Goal: Task Accomplishment & Management: Use online tool/utility

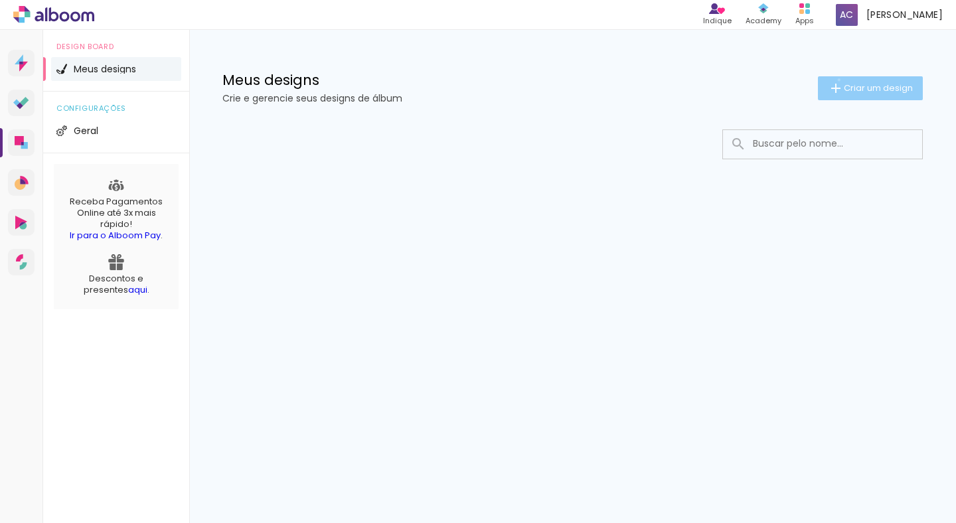
click at [837, 80] on iron-icon at bounding box center [836, 88] width 16 height 16
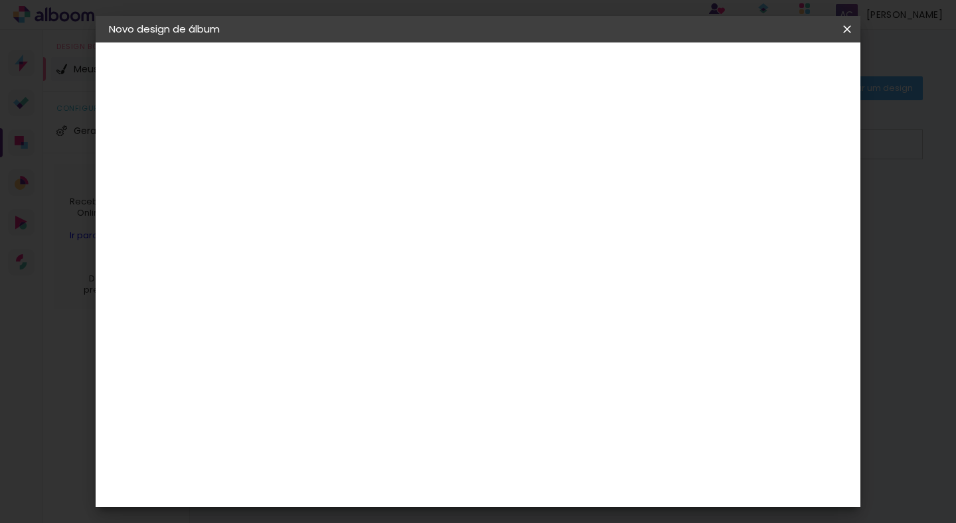
click at [331, 193] on paper-input-container "Título do álbum" at bounding box center [325, 179] width 9 height 34
type input "[PERSON_NAME] E [PERSON_NAME]"
type paper-input "[PERSON_NAME] E [PERSON_NAME]"
click at [384, 57] on header "Informações Dê um título ao seu álbum. Avançar" at bounding box center [326, 82] width 116 height 79
click at [0, 0] on slot "Avançar" at bounding box center [0, 0] width 0 height 0
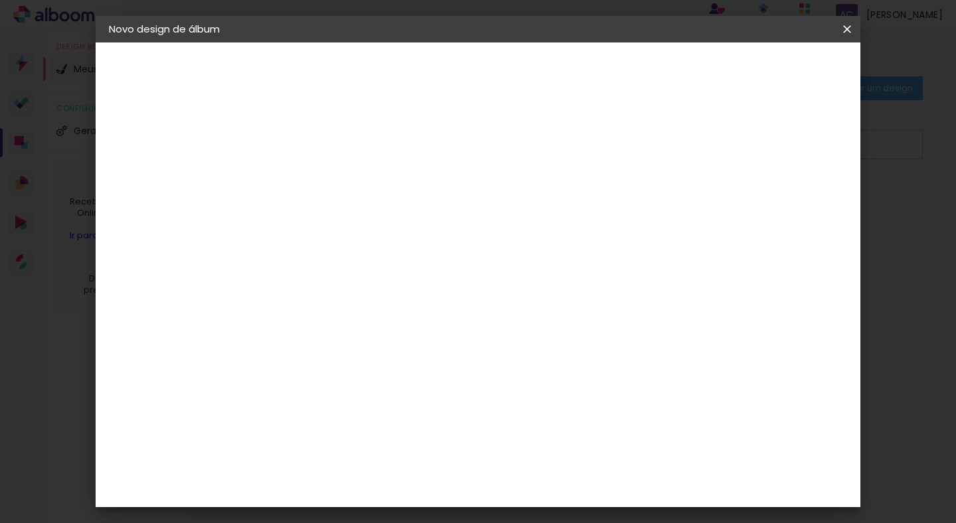
scroll to position [71, 0]
click at [0, 0] on slot "Tamanho Livre" at bounding box center [0, 0] width 0 height 0
click at [375, 342] on div "Albumaster" at bounding box center [348, 342] width 62 height 11
click at [345, 175] on div "Belo Álbum" at bounding box center [334, 184] width 34 height 21
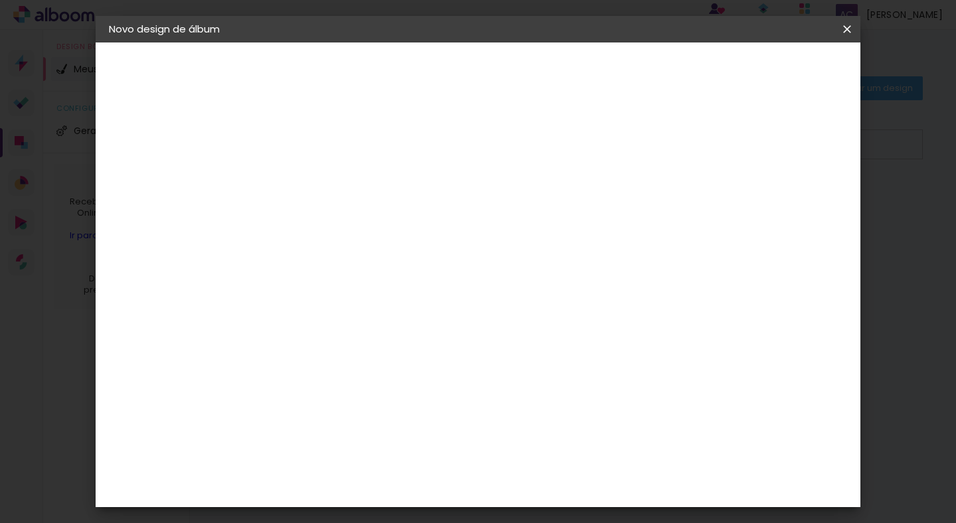
scroll to position [0, 0]
click at [575, 215] on paper-item "Tamanho Livre" at bounding box center [512, 201] width 128 height 29
click at [0, 0] on slot "Avançar" at bounding box center [0, 0] width 0 height 0
click at [709, 154] on div at bounding box center [703, 153] width 12 height 12
type paper-checkbox "on"
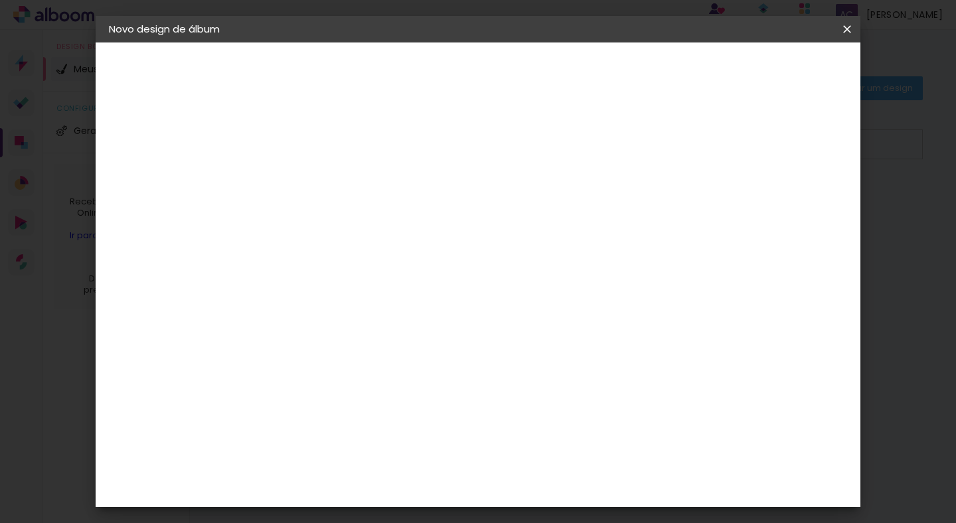
scroll to position [125, 0]
click at [764, 72] on paper-button "Iniciar design" at bounding box center [744, 70] width 87 height 23
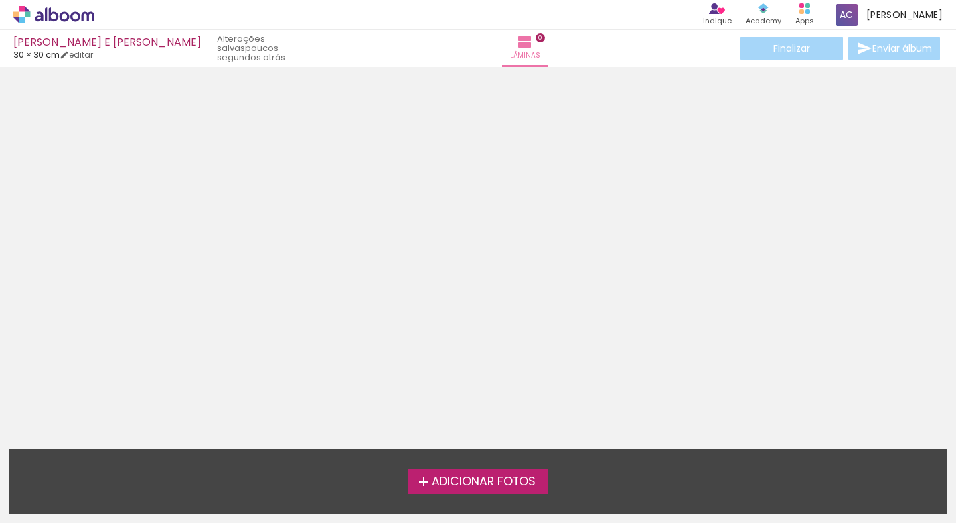
click at [457, 487] on span "Adicionar Fotos" at bounding box center [484, 482] width 104 height 12
click at [0, 0] on input "file" at bounding box center [0, 0] width 0 height 0
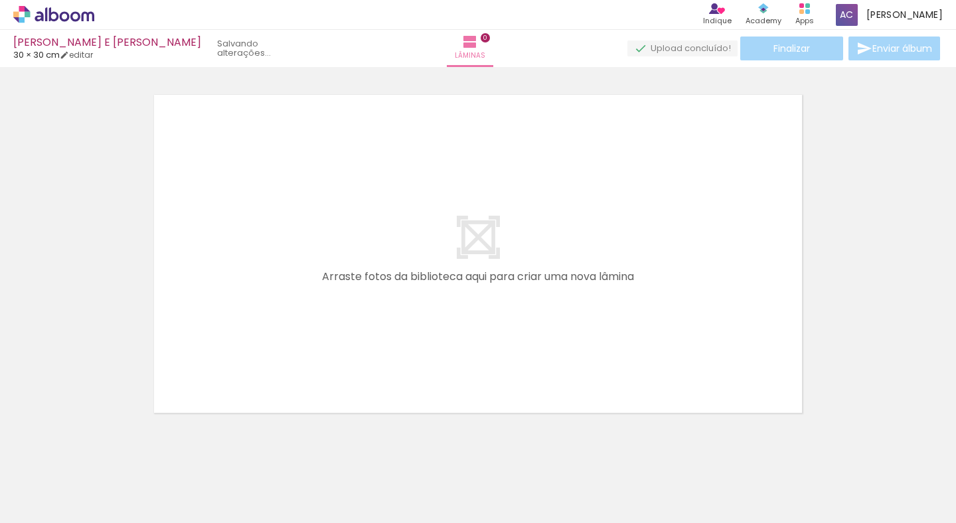
scroll to position [17, 0]
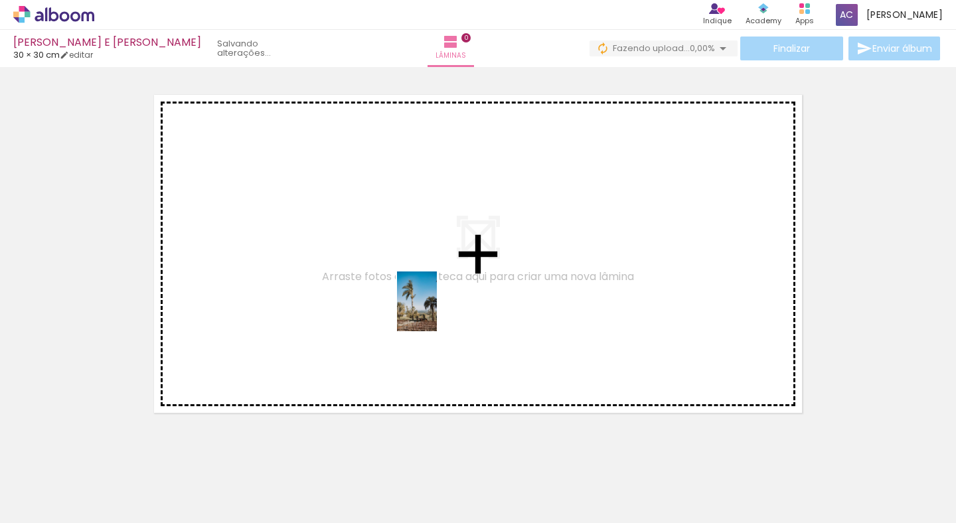
drag, startPoint x: 142, startPoint y: 494, endPoint x: 438, endPoint y: 311, distance: 347.4
click at [438, 311] on quentale-workspace at bounding box center [478, 261] width 956 height 523
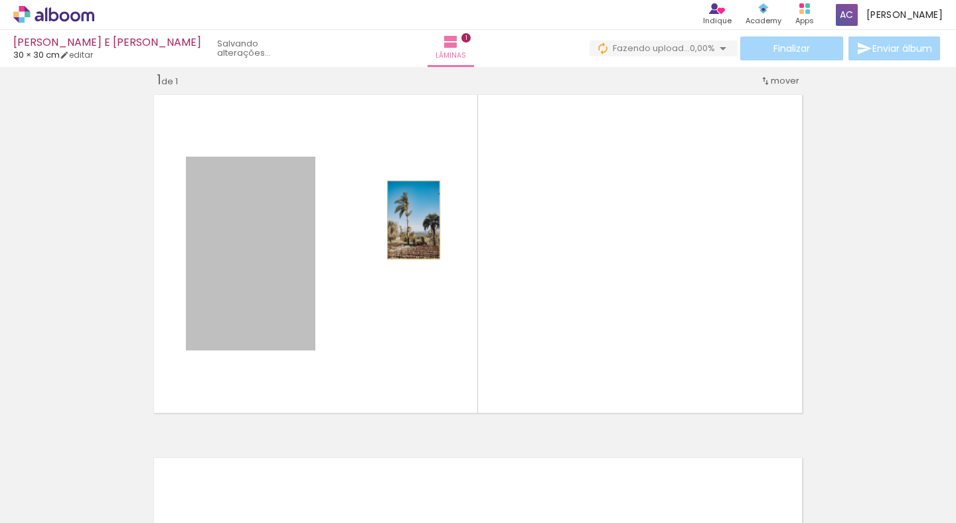
drag, startPoint x: 244, startPoint y: 233, endPoint x: 582, endPoint y: 222, distance: 337.6
click at [582, 222] on quentale-layouter at bounding box center [478, 254] width 660 height 330
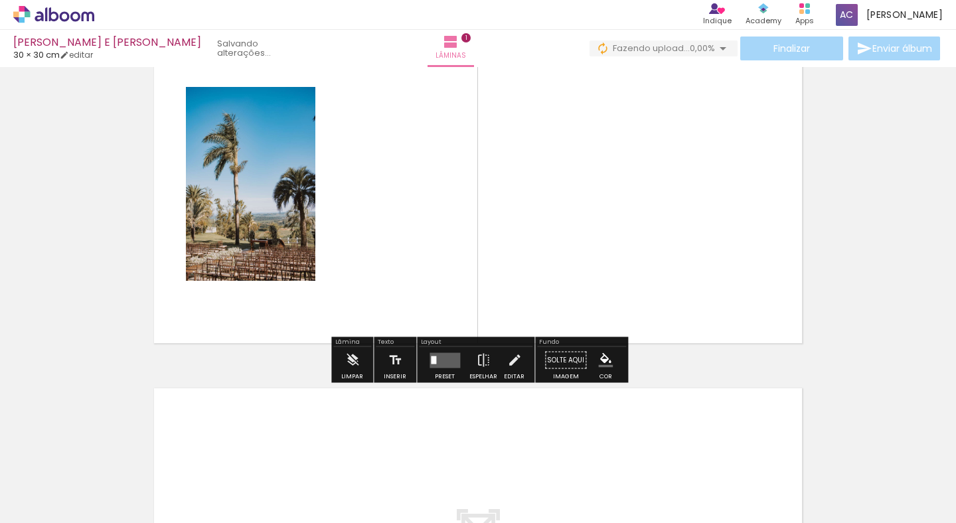
scroll to position [87, 0]
click at [438, 365] on quentale-layouter at bounding box center [445, 359] width 31 height 15
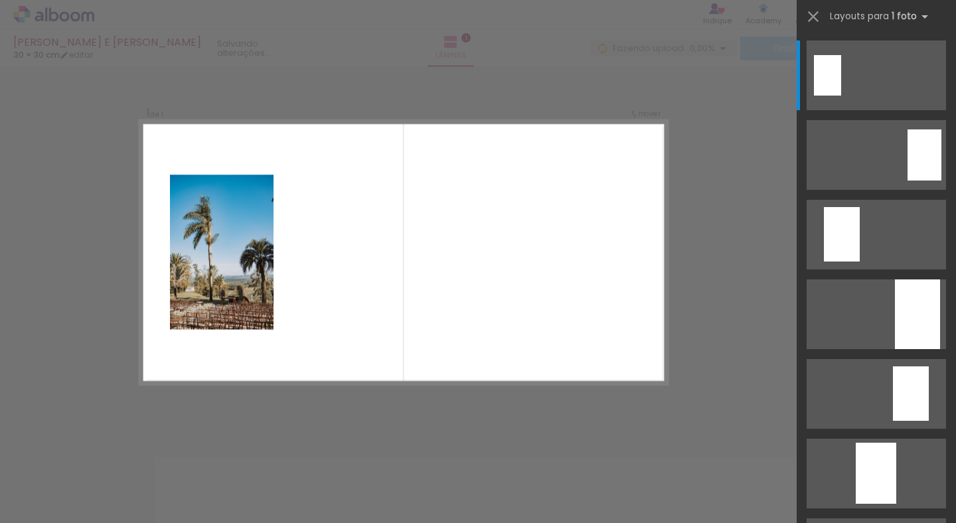
scroll to position [17, 0]
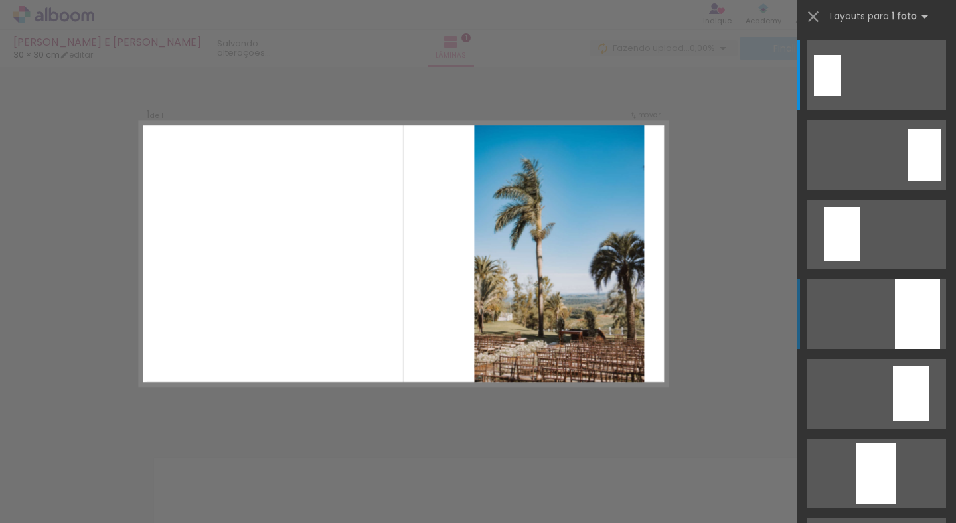
click at [903, 310] on div at bounding box center [917, 315] width 45 height 70
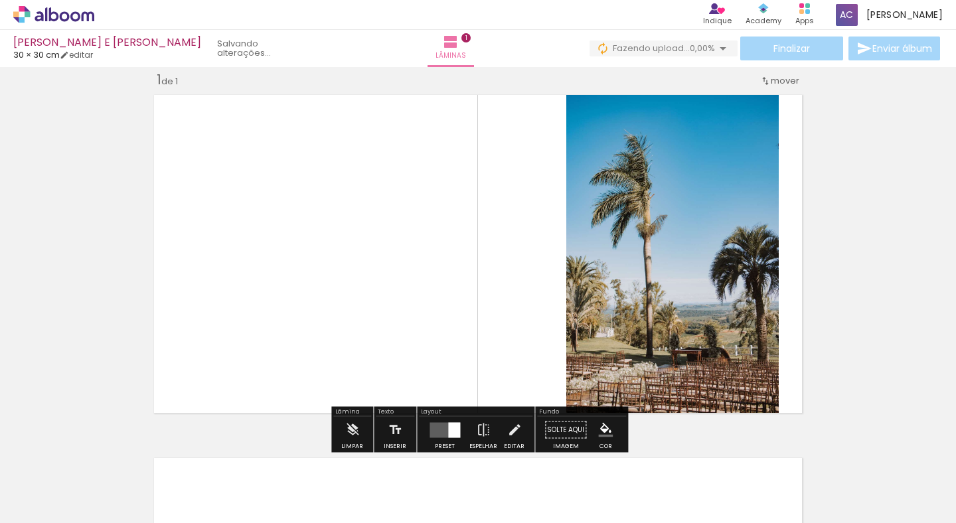
click at [877, 277] on div "Inserir lâmina 1 de 1" at bounding box center [478, 418] width 956 height 727
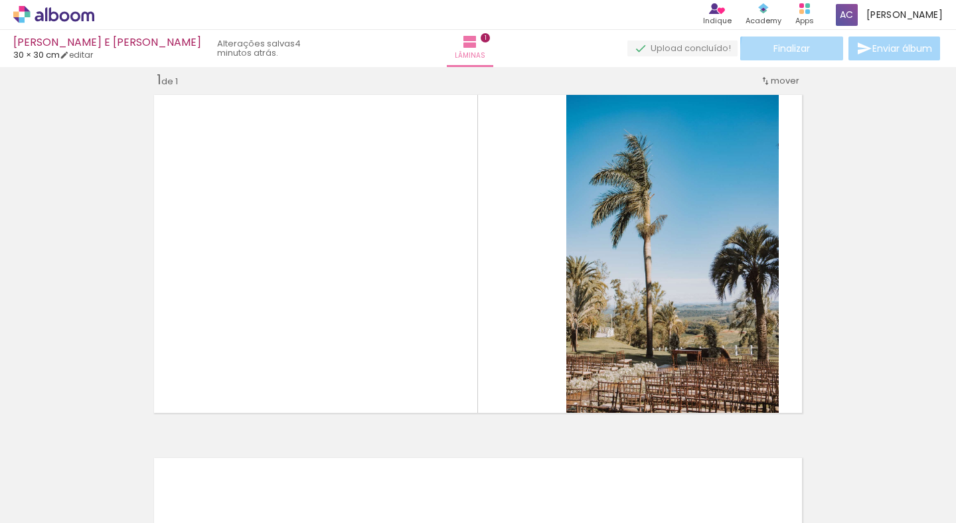
click at [802, 52] on span "Finalizar" at bounding box center [792, 48] width 37 height 9
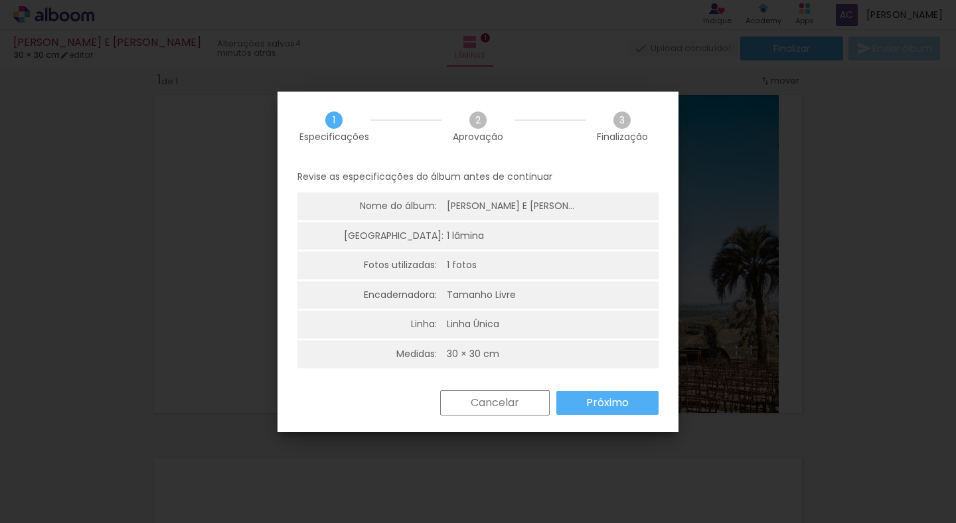
click at [605, 416] on div "Cancelar Próximo" at bounding box center [478, 413] width 401 height 45
click at [0, 0] on slot "Próximo" at bounding box center [0, 0] width 0 height 0
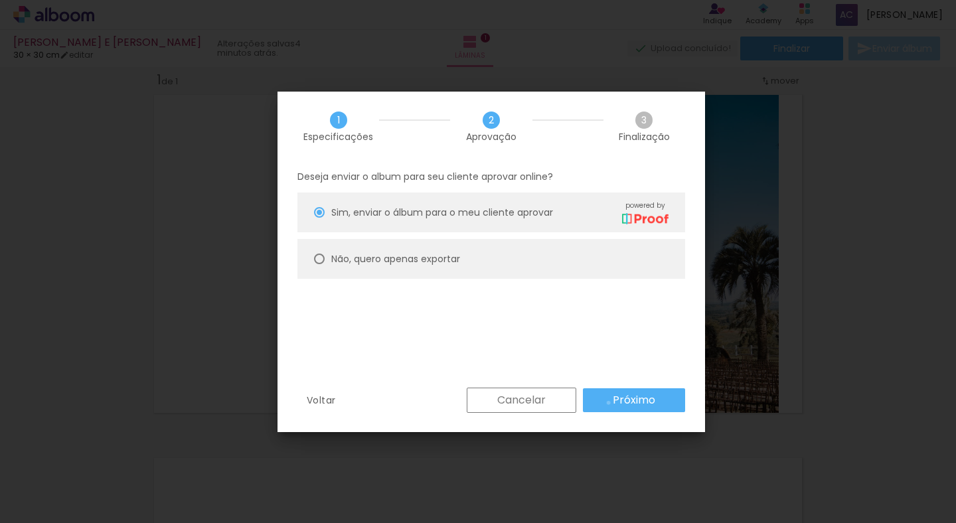
click at [609, 403] on paper-button "Próximo" at bounding box center [634, 401] width 102 height 24
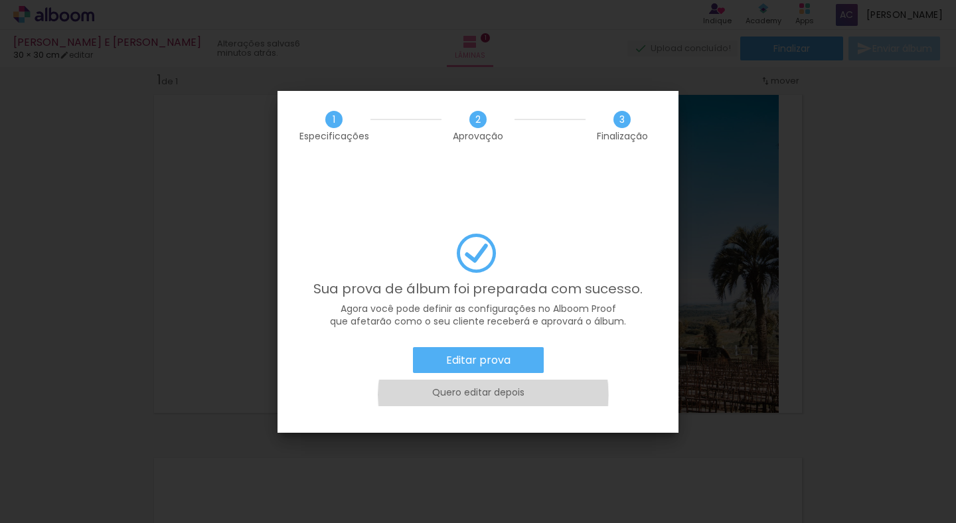
click at [0, 0] on slot "Quero editar depois" at bounding box center [0, 0] width 0 height 0
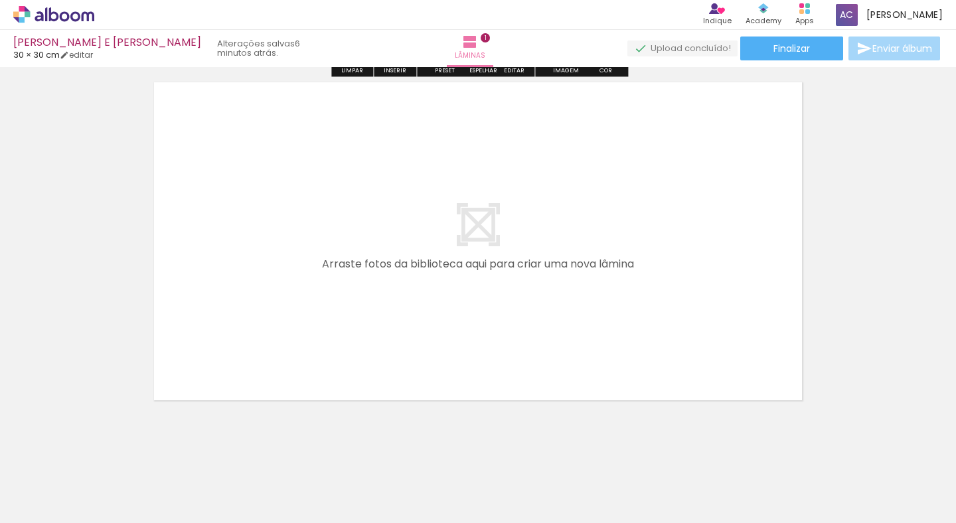
scroll to position [405, 0]
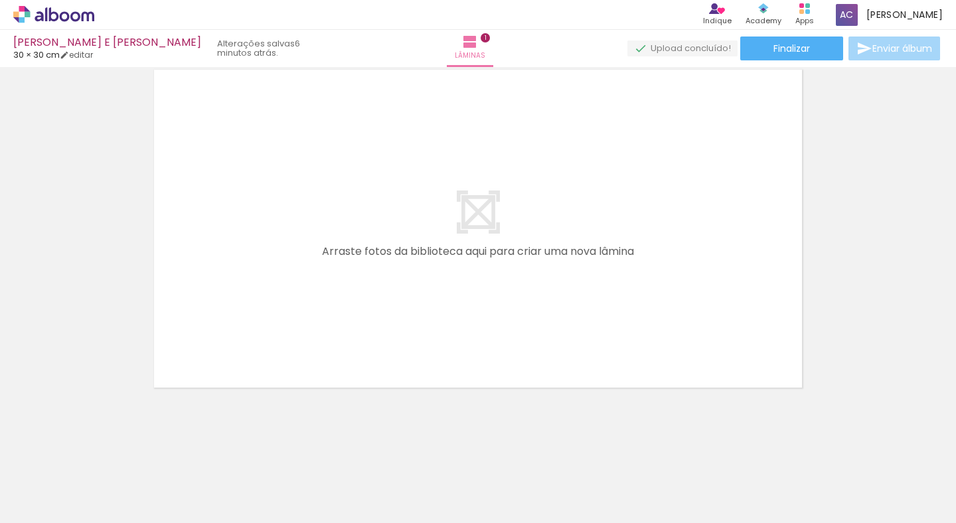
click at [640, 196] on quentale-layouter at bounding box center [478, 229] width 660 height 330
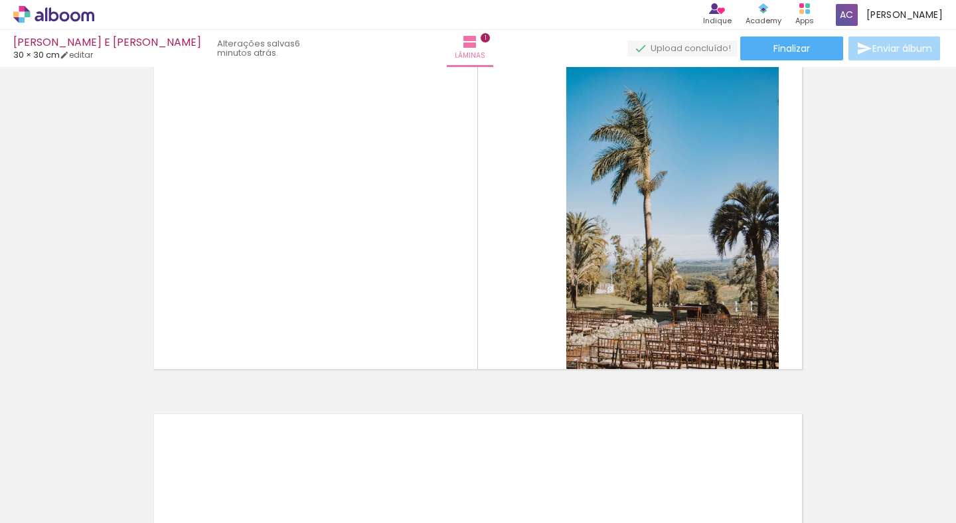
scroll to position [0, 0]
